Goal: Complete application form

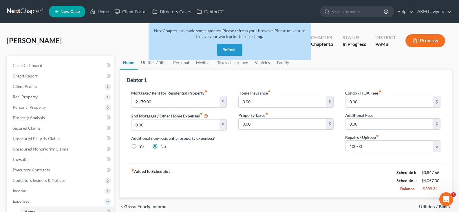
drag, startPoint x: 234, startPoint y: 51, endPoint x: 178, endPoint y: 49, distance: 56.2
click at [234, 51] on button "Refresh" at bounding box center [229, 50] width 25 height 12
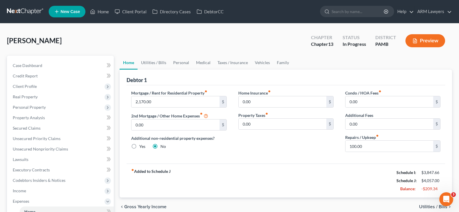
click at [50, 39] on span "[PERSON_NAME]" at bounding box center [34, 40] width 55 height 8
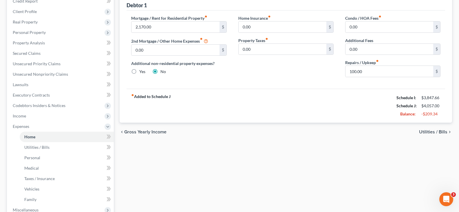
scroll to position [174, 0]
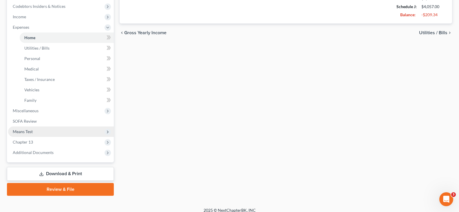
click at [29, 131] on span "Means Test" at bounding box center [23, 131] width 20 height 5
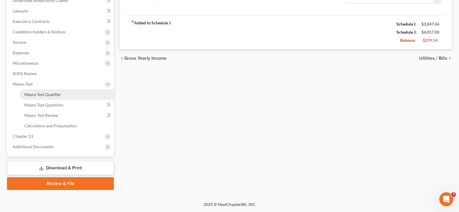
click at [45, 95] on span "Means Test Qualifier" at bounding box center [42, 94] width 37 height 5
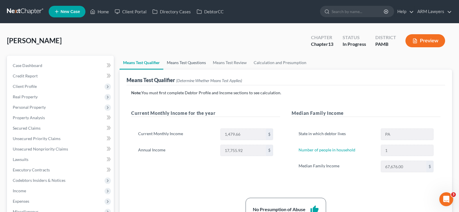
click at [181, 63] on link "Means Test Questions" at bounding box center [186, 63] width 46 height 14
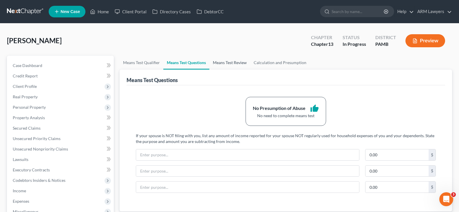
click at [225, 64] on link "Means Test Review" at bounding box center [229, 63] width 41 height 14
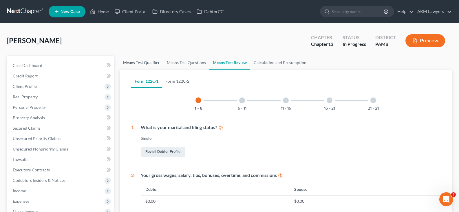
click at [131, 64] on link "Means Test Qualifier" at bounding box center [142, 63] width 44 height 14
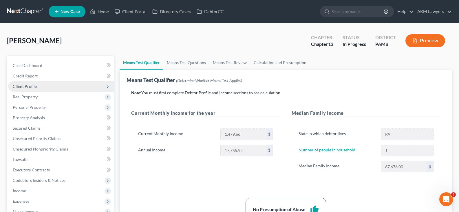
click at [38, 87] on span "Client Profile" at bounding box center [61, 86] width 106 height 10
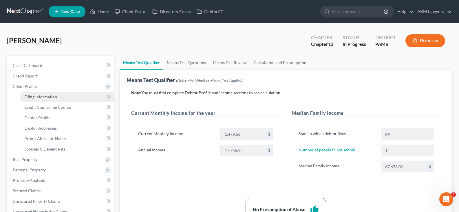
click at [43, 101] on link "Filing Information" at bounding box center [67, 96] width 94 height 10
select select "1"
select select "0"
select select "3"
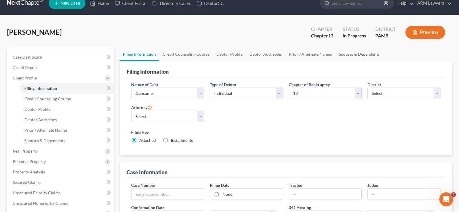
scroll to position [8, 0]
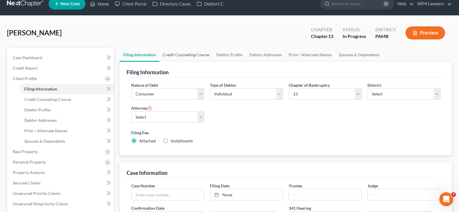
click at [188, 48] on link "Credit Counseling Course" at bounding box center [186, 55] width 54 height 14
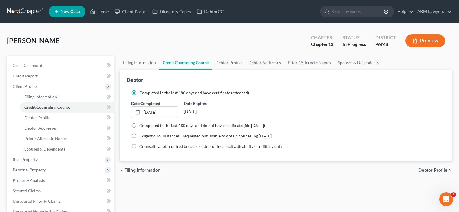
click at [234, 199] on div "Filing Information Credit Counseling Course Debtor Profile Debtor Addresses Pri…" at bounding box center [286, 207] width 338 height 303
click at [234, 62] on link "Debtor Profile" at bounding box center [228, 63] width 33 height 14
select select "0"
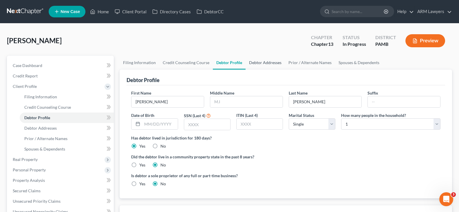
click at [268, 65] on link "Debtor Addresses" at bounding box center [264, 63] width 39 height 14
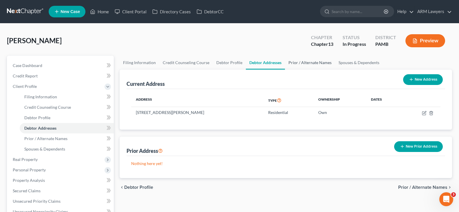
click at [307, 67] on link "Prior / Alternate Names" at bounding box center [310, 63] width 50 height 14
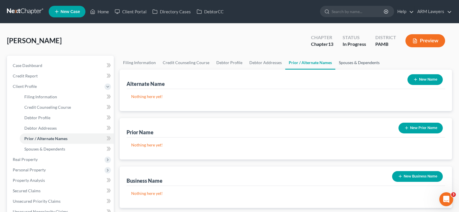
click at [356, 66] on link "Spouses & Dependents" at bounding box center [359, 63] width 48 height 14
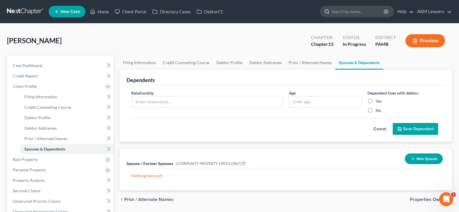
drag, startPoint x: 356, startPoint y: 17, endPoint x: 353, endPoint y: 12, distance: 6.6
click at [356, 17] on ul "New Case Home Client Portal Directory Cases DebtorCC - No Result - See all resu…" at bounding box center [250, 11] width 403 height 15
click at [352, 11] on input "search" at bounding box center [357, 11] width 53 height 11
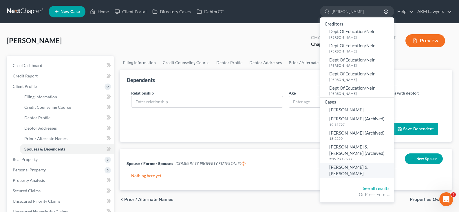
type input "hickey"
click at [348, 166] on span "Hickey, Stephen & Ruth" at bounding box center [348, 169] width 38 height 11
select select "1"
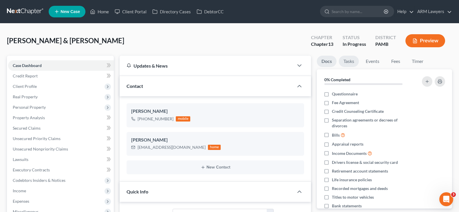
click at [348, 63] on link "Tasks" at bounding box center [349, 61] width 20 height 11
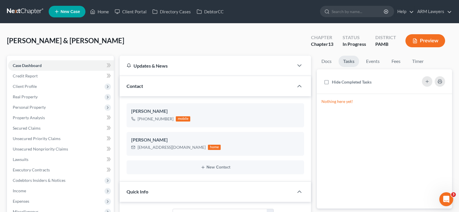
click at [337, 60] on ul "Docs Tasks Events Fees Timer" at bounding box center [384, 63] width 135 height 14
click at [332, 60] on link "Docs" at bounding box center [326, 61] width 19 height 11
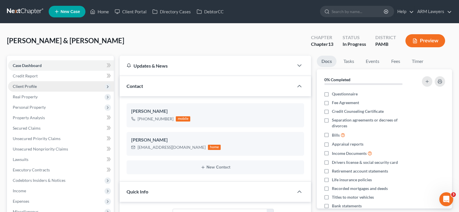
click at [48, 85] on span "Client Profile" at bounding box center [61, 86] width 106 height 10
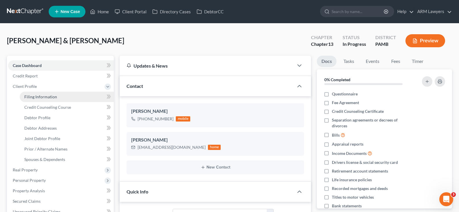
click at [47, 95] on span "Filing Information" at bounding box center [40, 96] width 33 height 5
select select "1"
select select "3"
select select "68"
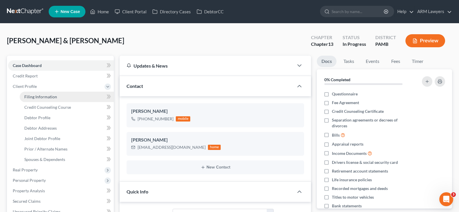
select select "0"
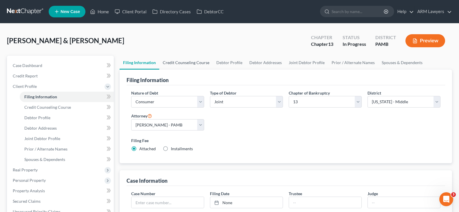
click at [203, 63] on link "Credit Counseling Course" at bounding box center [186, 63] width 54 height 14
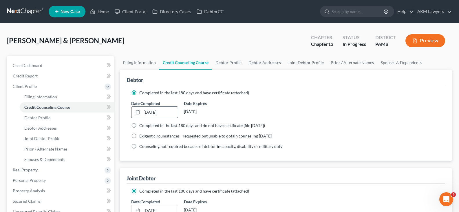
click at [161, 111] on link "9/16/2019" at bounding box center [154, 112] width 46 height 11
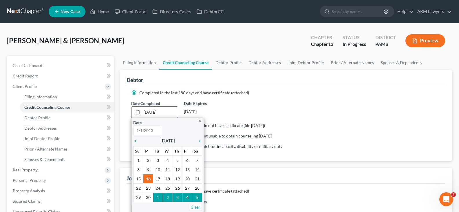
click at [200, 120] on icon "close" at bounding box center [200, 121] width 4 height 4
